Goal: Task Accomplishment & Management: Complete application form

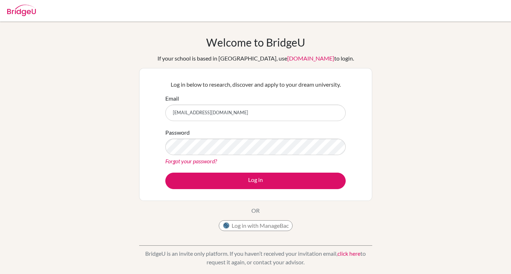
type input "dbock@alpamayo.pe"
click at [165, 173] on button "Log in" at bounding box center [255, 181] width 180 height 16
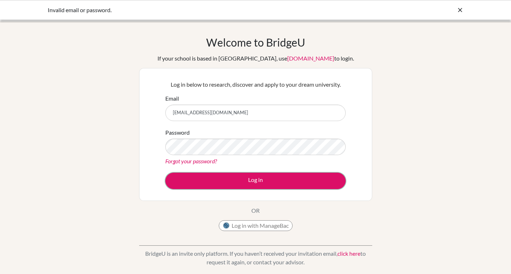
click at [256, 182] on button "Log in" at bounding box center [255, 181] width 180 height 16
click at [239, 115] on input "[EMAIL_ADDRESS][DOMAIN_NAME]" at bounding box center [255, 113] width 180 height 16
type input "[EMAIL_ADDRESS][DOMAIN_NAME]"
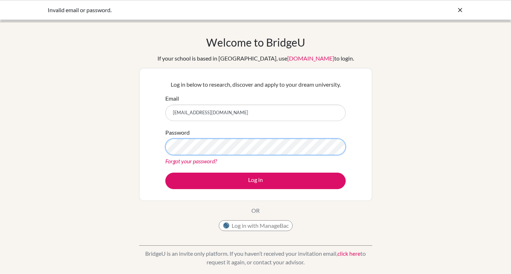
click at [165, 173] on button "Log in" at bounding box center [255, 181] width 180 height 16
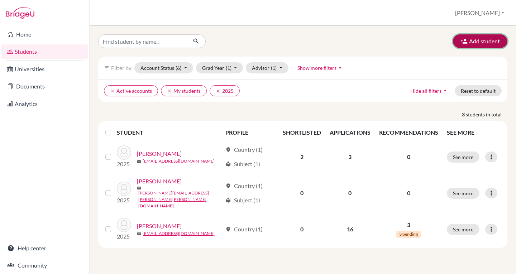
click at [476, 40] on button "Add student" at bounding box center [480, 41] width 55 height 14
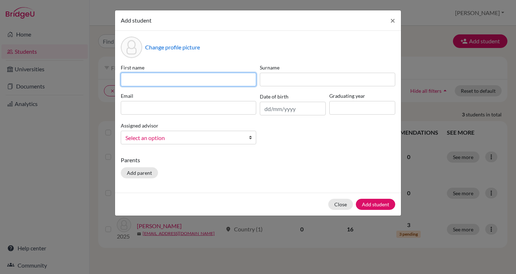
click at [202, 77] on input at bounding box center [189, 80] width 136 height 14
type input "Maximo"
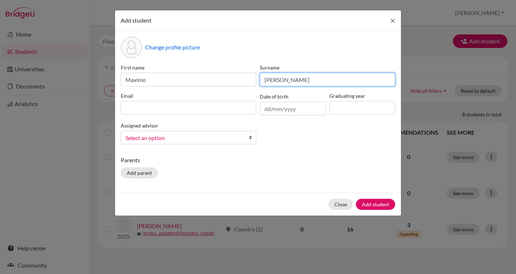
type input "Nita"
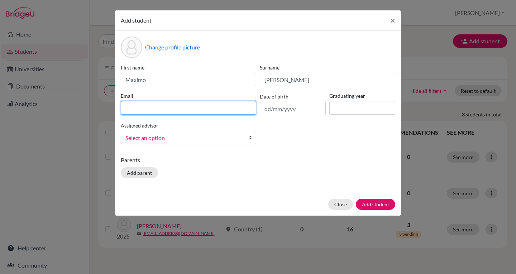
click at [202, 107] on input at bounding box center [189, 108] width 136 height 14
type input "maximonita08@gmail.com"
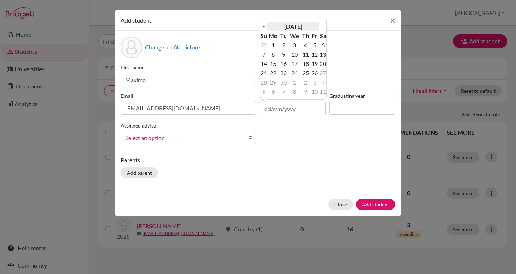
click at [312, 25] on th "September 2025" at bounding box center [294, 26] width 52 height 9
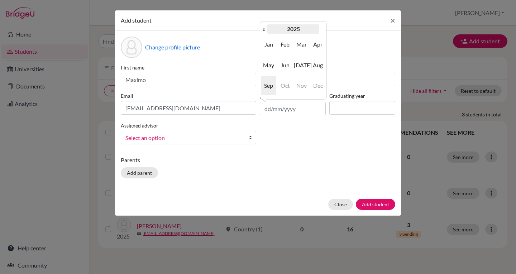
click at [306, 27] on th "2025" at bounding box center [294, 28] width 52 height 9
click at [265, 29] on th "«" at bounding box center [263, 28] width 7 height 9
click at [286, 83] on span "2008" at bounding box center [285, 85] width 15 height 19
click at [320, 66] on span "Aug" at bounding box center [318, 65] width 15 height 19
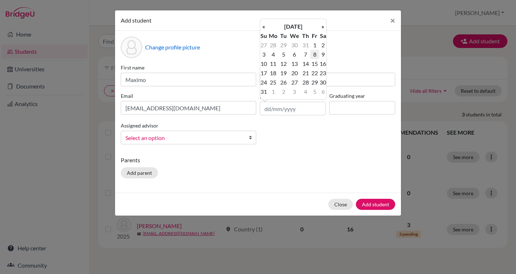
click at [315, 55] on td "8" at bounding box center [315, 54] width 9 height 9
type input "08/08/2008"
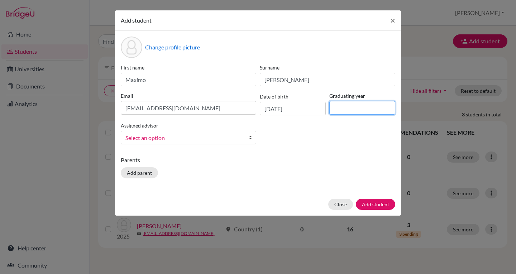
click at [359, 106] on input at bounding box center [363, 108] width 66 height 14
type input "2025"
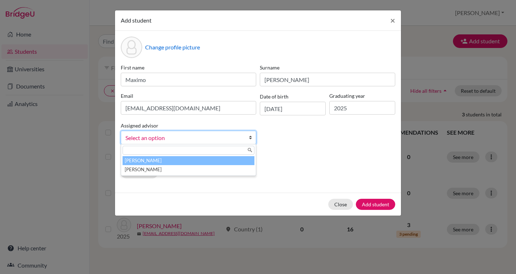
click at [249, 137] on b at bounding box center [252, 137] width 7 height 13
click at [238, 161] on li "Bock, Dennis" at bounding box center [189, 160] width 132 height 9
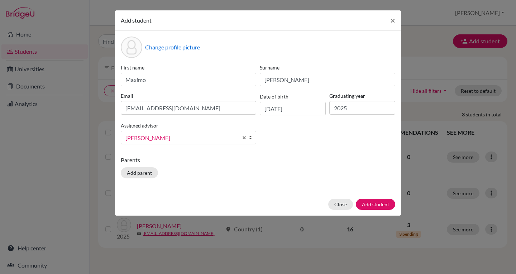
click at [238, 161] on p "Parents" at bounding box center [258, 160] width 275 height 9
click at [379, 205] on button "Add student" at bounding box center [375, 204] width 39 height 11
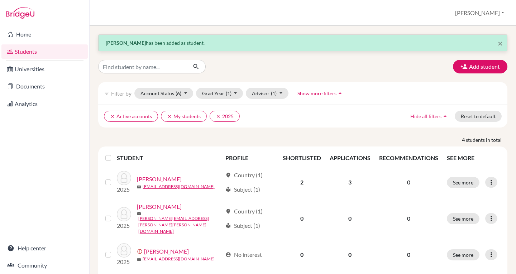
click at [330, 136] on div "× Maximo Nita has been added as student. Add student filter_list Filter by Acco…" at bounding box center [303, 169] width 410 height 271
